Goal: Task Accomplishment & Management: Use online tool/utility

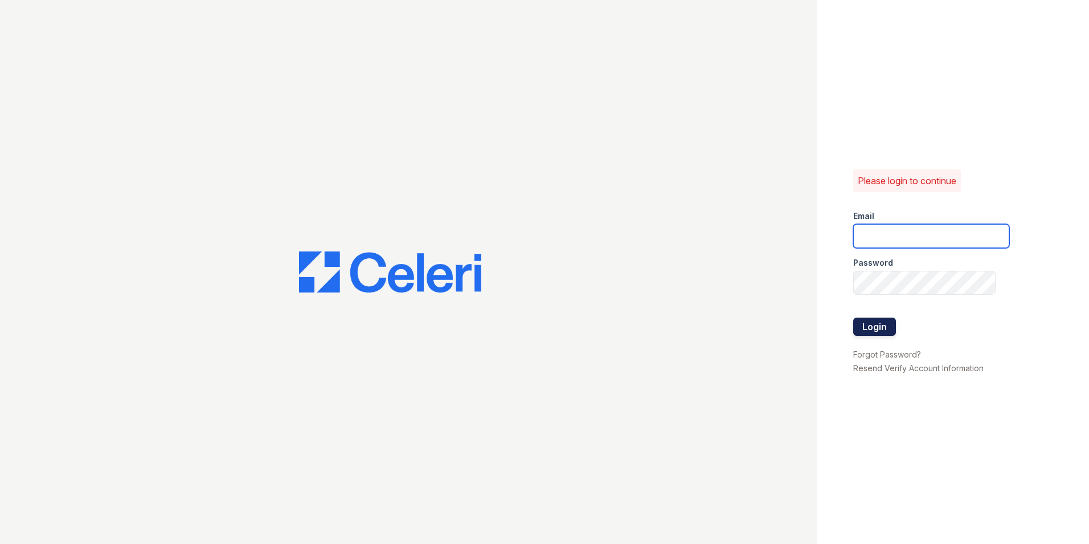
type input "[EMAIL_ADDRESS][DOMAIN_NAME]"
click at [892, 329] on button "Login" at bounding box center [875, 326] width 43 height 18
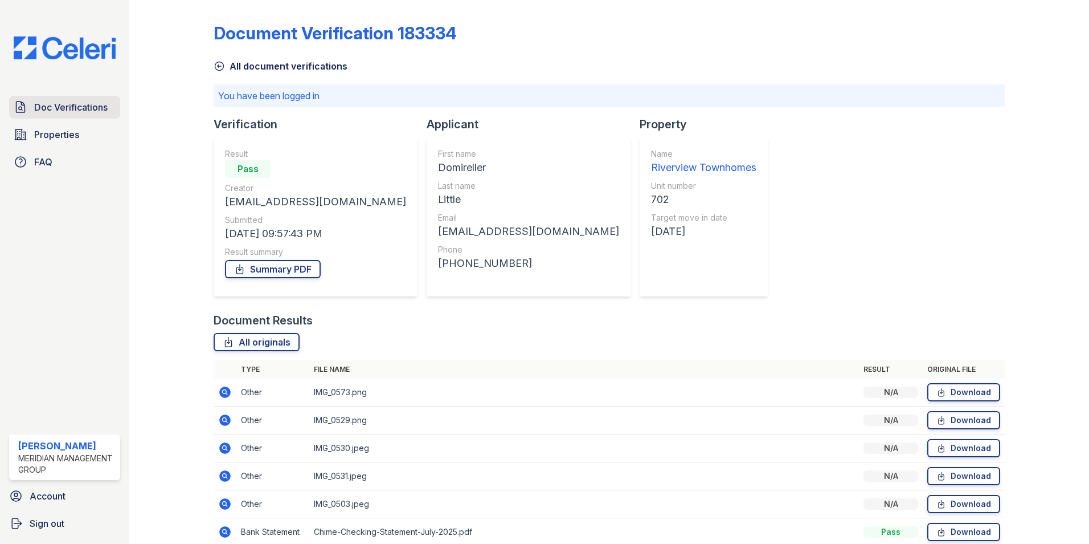
click at [75, 102] on span "Doc Verifications" at bounding box center [71, 107] width 74 height 14
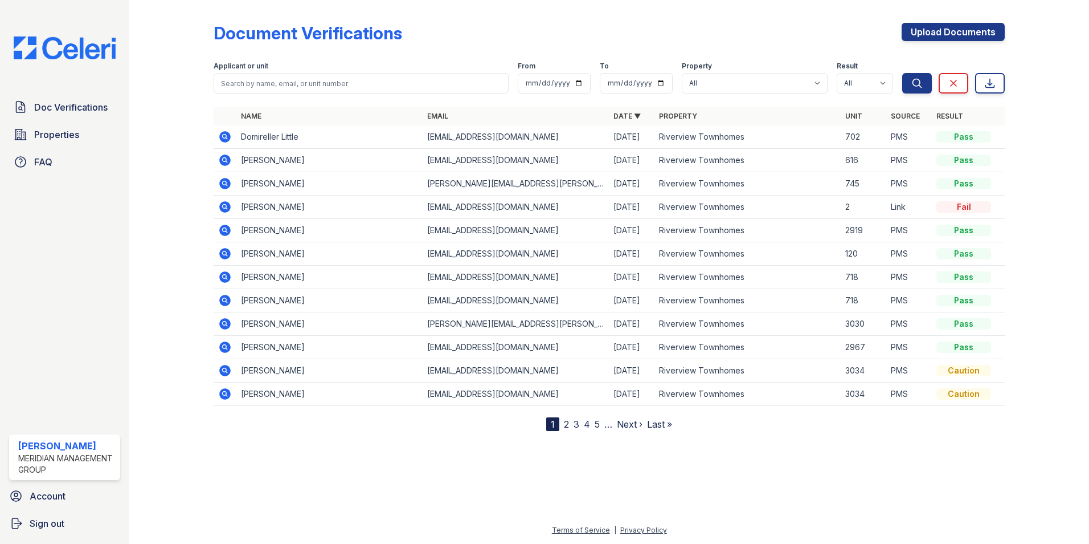
click at [230, 161] on icon at bounding box center [224, 159] width 11 height 11
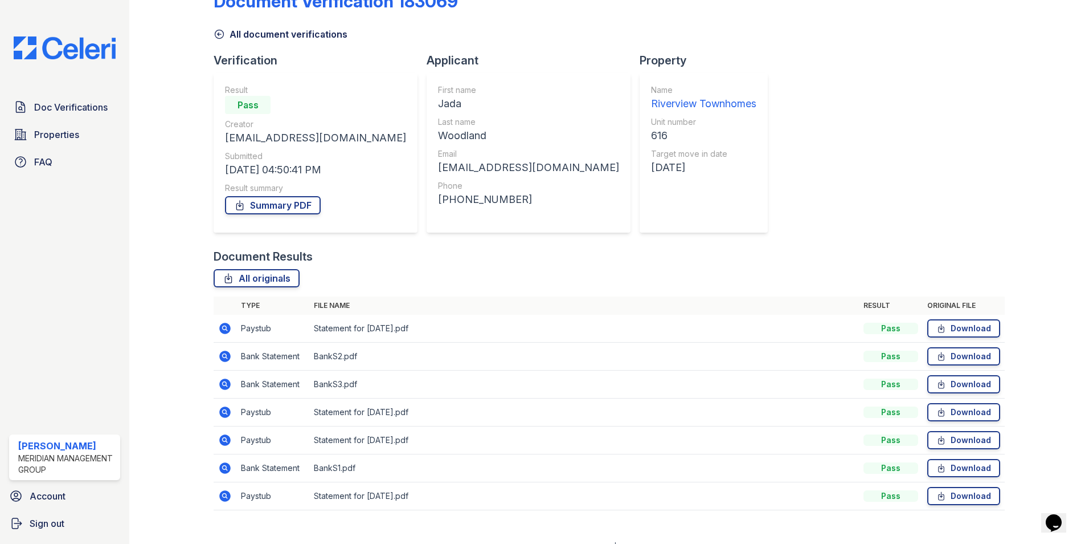
scroll to position [48, 0]
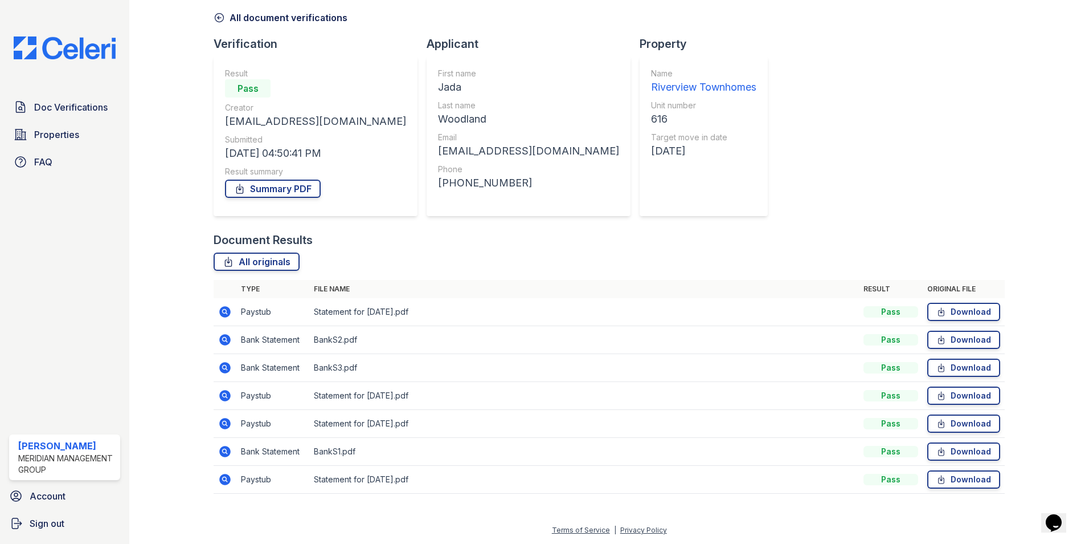
click at [219, 312] on icon at bounding box center [224, 311] width 11 height 11
